Goal: Task Accomplishment & Management: Complete application form

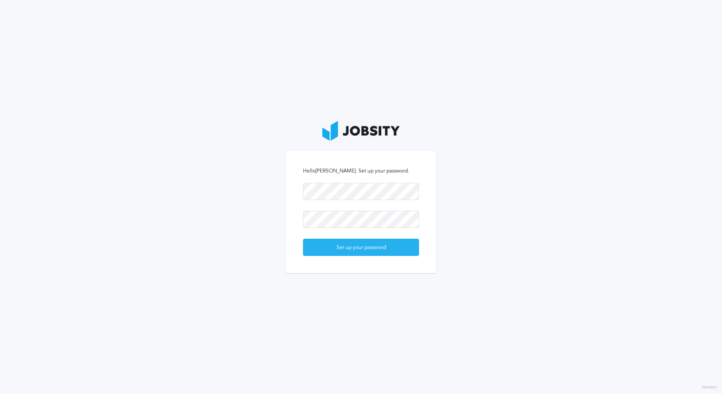
click at [339, 249] on div "Set up your password" at bounding box center [361, 247] width 115 height 17
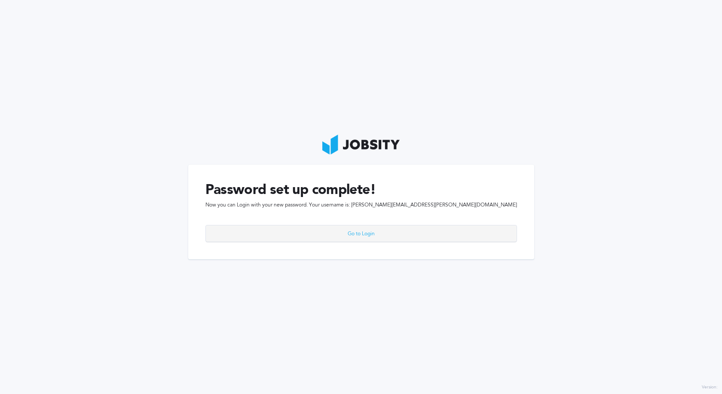
click at [350, 235] on div "Go to Login" at bounding box center [361, 233] width 311 height 17
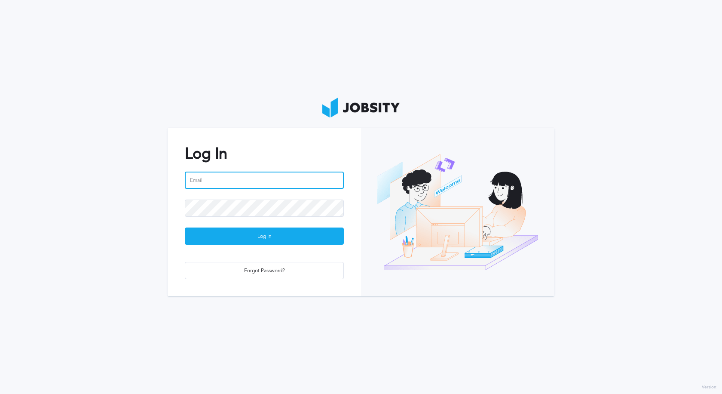
click at [260, 184] on input "email" at bounding box center [264, 180] width 159 height 17
type input "[PERSON_NAME][EMAIL_ADDRESS][PERSON_NAME][DOMAIN_NAME]"
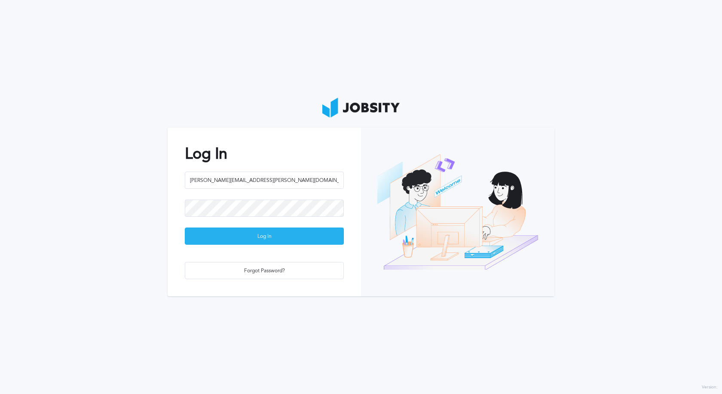
click at [255, 236] on div "Log In" at bounding box center [264, 236] width 158 height 17
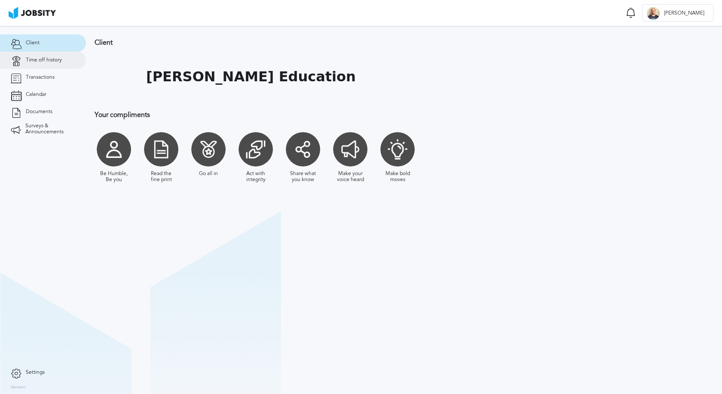
click at [51, 59] on span "Time off history" at bounding box center [44, 60] width 36 height 6
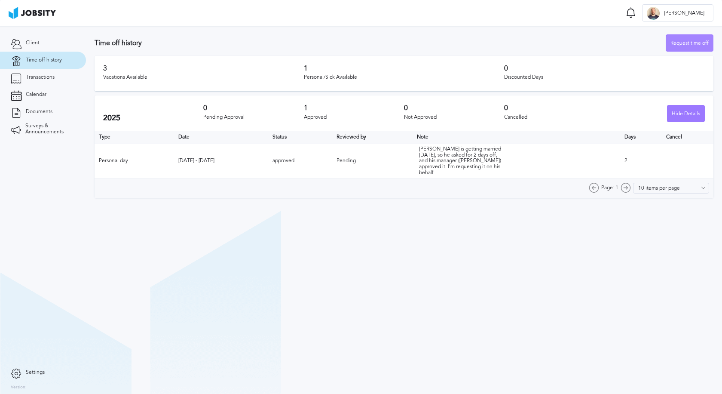
click at [678, 37] on div "Request time off" at bounding box center [689, 43] width 47 height 17
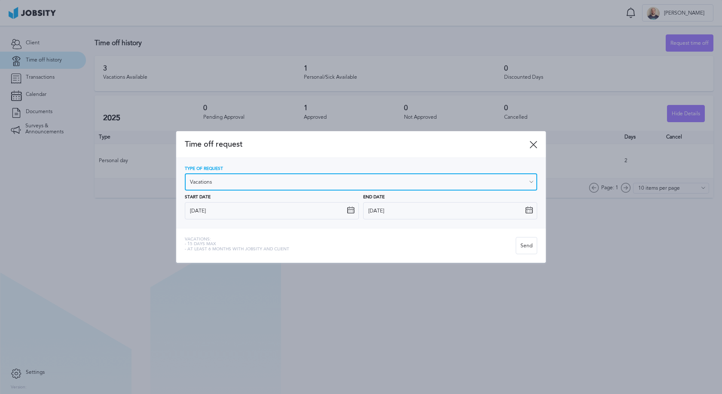
click at [227, 185] on input "Vacations" at bounding box center [361, 181] width 353 height 17
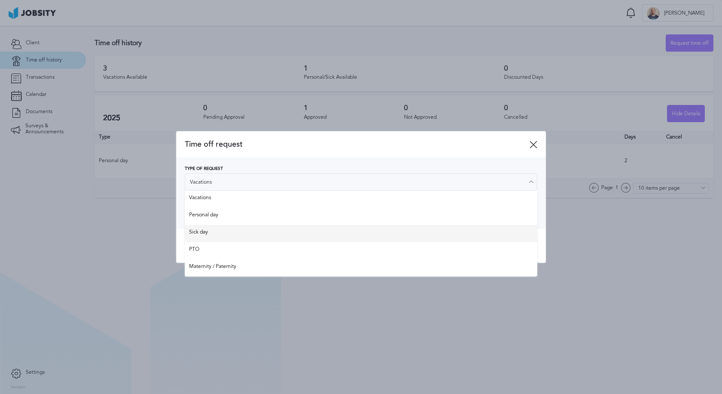
type input "Sick day"
click at [226, 231] on div "Time off request Type of Request Sick day Vacations Personal day Sick day PTO M…" at bounding box center [361, 197] width 370 height 132
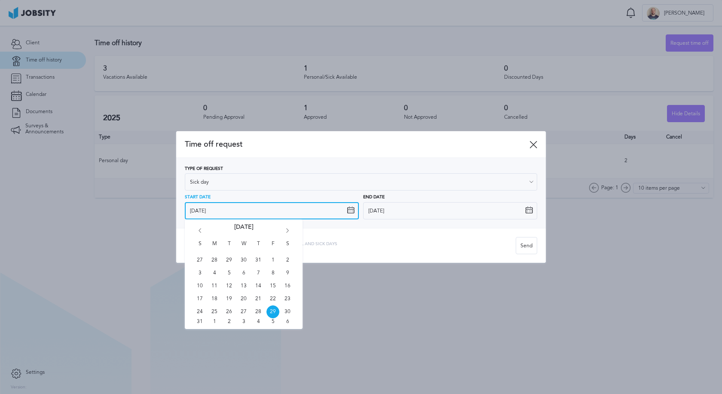
click at [229, 209] on input "[DATE]" at bounding box center [272, 210] width 174 height 17
click at [259, 307] on span "28" at bounding box center [258, 311] width 13 height 13
type input "[DATE]"
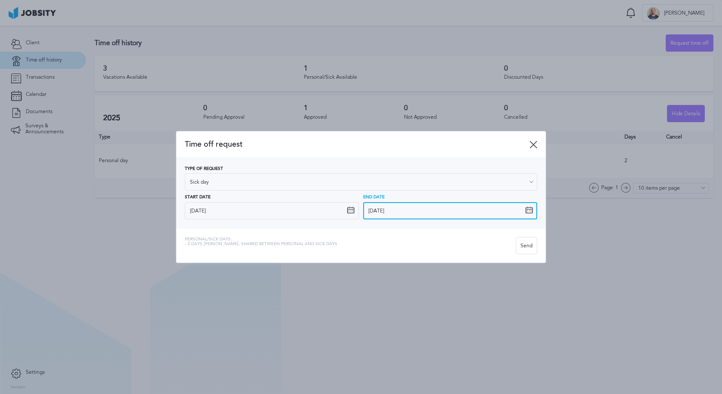
click at [396, 212] on input "[DATE]" at bounding box center [450, 210] width 174 height 17
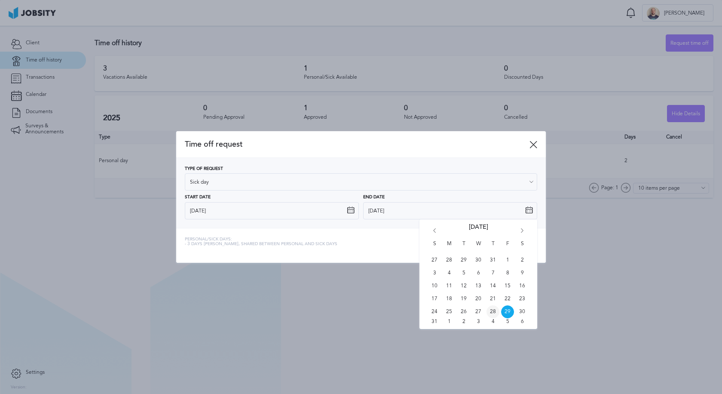
click at [497, 311] on span "28" at bounding box center [493, 311] width 13 height 13
type input "[DATE]"
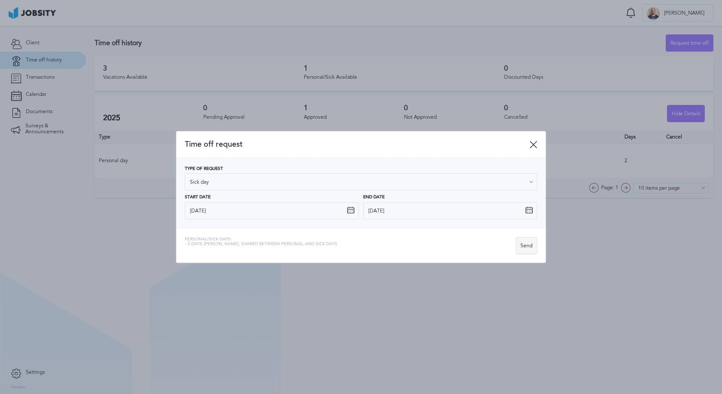
click at [528, 248] on div "Send" at bounding box center [526, 245] width 21 height 17
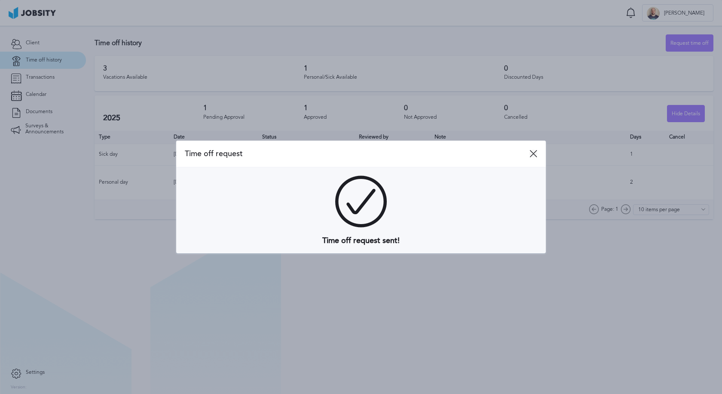
click at [534, 153] on icon at bounding box center [534, 154] width 8 height 8
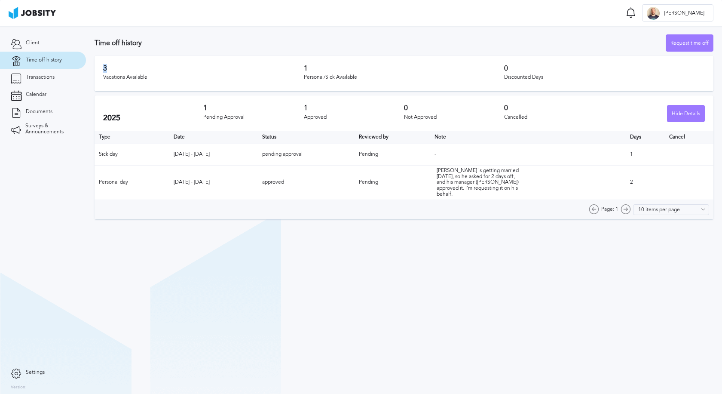
drag, startPoint x: 104, startPoint y: 67, endPoint x: 114, endPoint y: 68, distance: 9.9
click at [114, 68] on h3 "3" at bounding box center [203, 68] width 201 height 8
click at [332, 235] on section "Time off history Request time off 3 Vacations Available 1 Personal/Sick Availab…" at bounding box center [404, 210] width 636 height 368
click at [26, 78] on span "Transactions" at bounding box center [40, 77] width 29 height 6
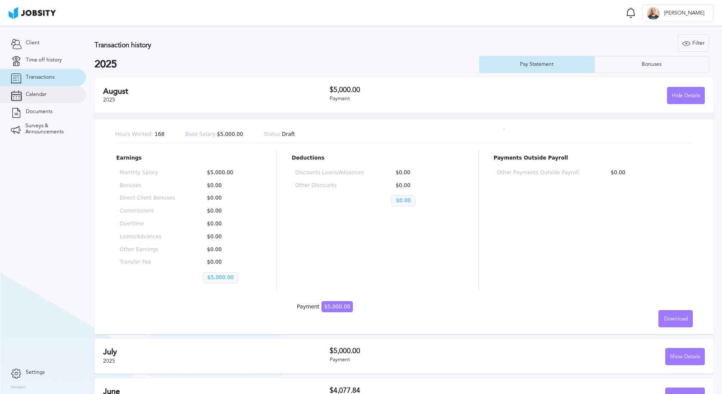
click at [44, 96] on span "Calendar" at bounding box center [36, 95] width 21 height 6
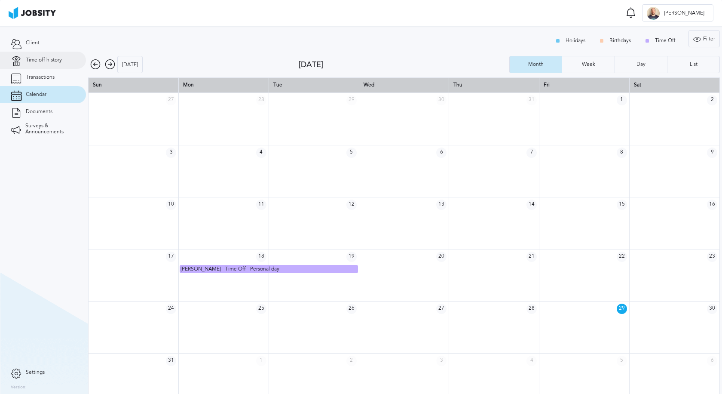
click at [35, 55] on link "Time off history" at bounding box center [43, 60] width 86 height 17
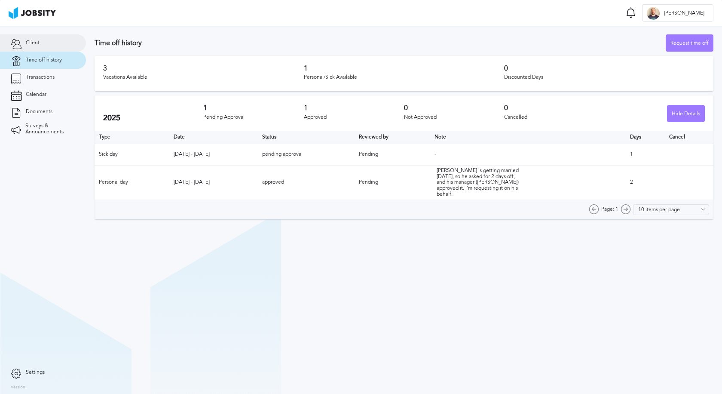
click at [40, 41] on link "Client" at bounding box center [43, 42] width 86 height 17
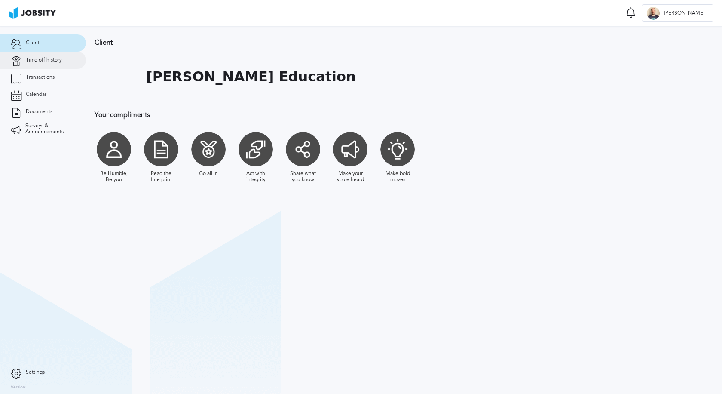
click at [40, 61] on span "Time off history" at bounding box center [44, 60] width 36 height 6
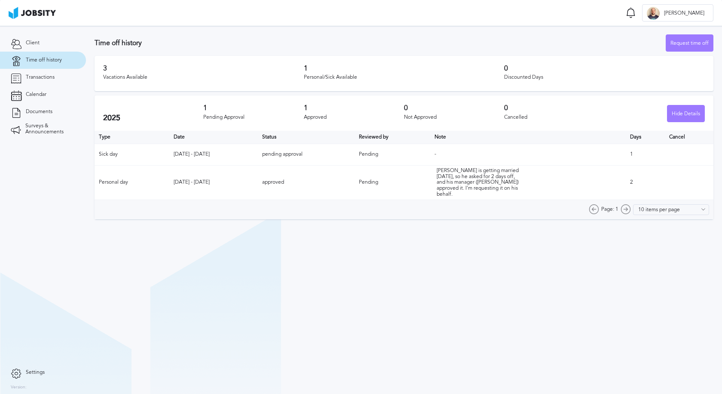
drag, startPoint x: 171, startPoint y: 155, endPoint x: 231, endPoint y: 160, distance: 60.4
click at [231, 160] on td "[DATE] - [DATE]" at bounding box center [213, 154] width 89 height 21
click at [297, 252] on section "Time off history Request time off 3 Vacations Available 1 Personal/Sick Availab…" at bounding box center [404, 210] width 636 height 368
click at [454, 153] on td "-" at bounding box center [528, 154] width 196 height 21
click at [430, 148] on td "Pending" at bounding box center [393, 154] width 76 height 21
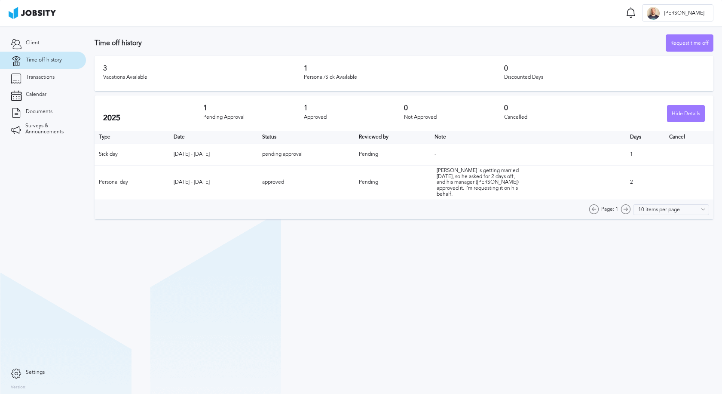
click at [448, 149] on td "-" at bounding box center [528, 154] width 196 height 21
click at [189, 155] on td "[DATE] - [DATE]" at bounding box center [213, 154] width 89 height 21
